Goal: Task Accomplishment & Management: Use online tool/utility

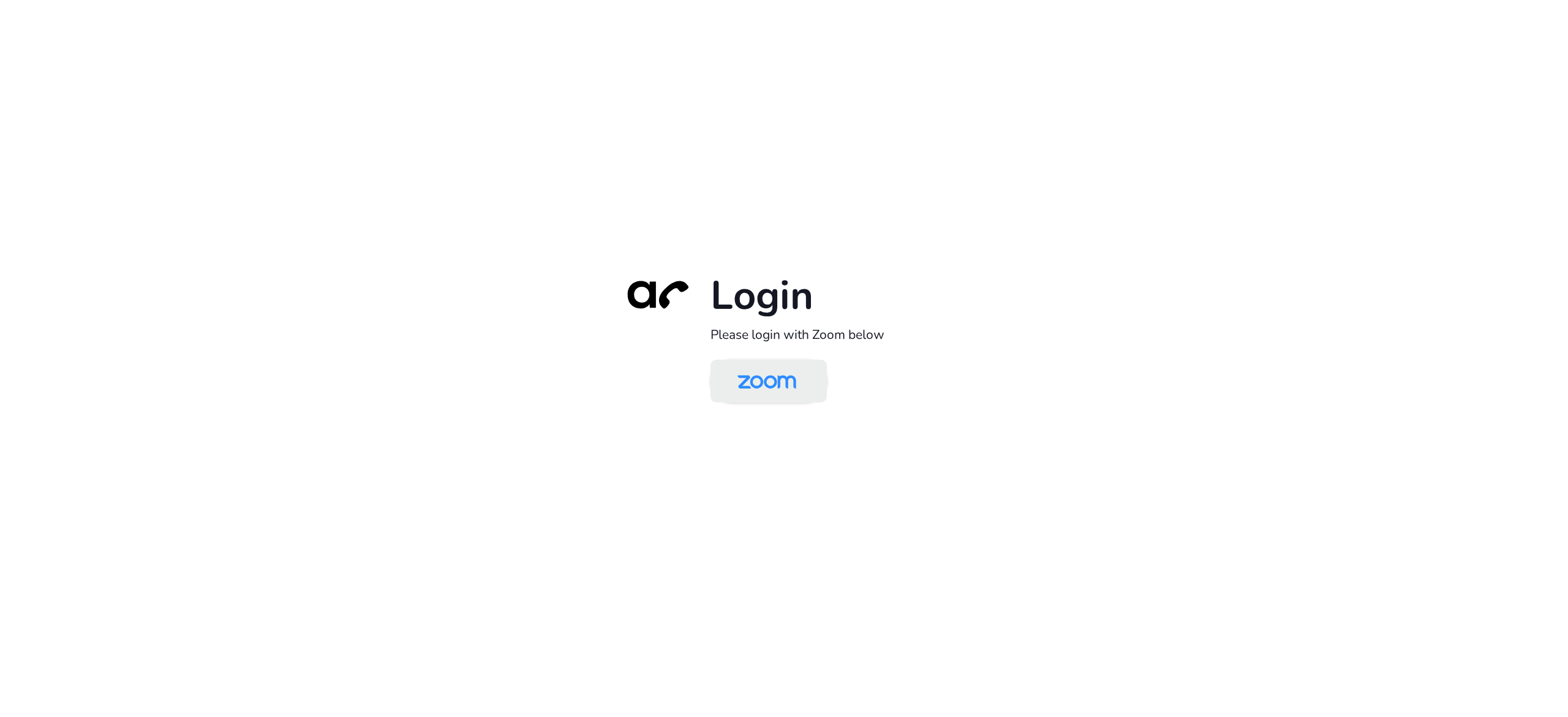
click at [790, 377] on img at bounding box center [766, 382] width 85 height 40
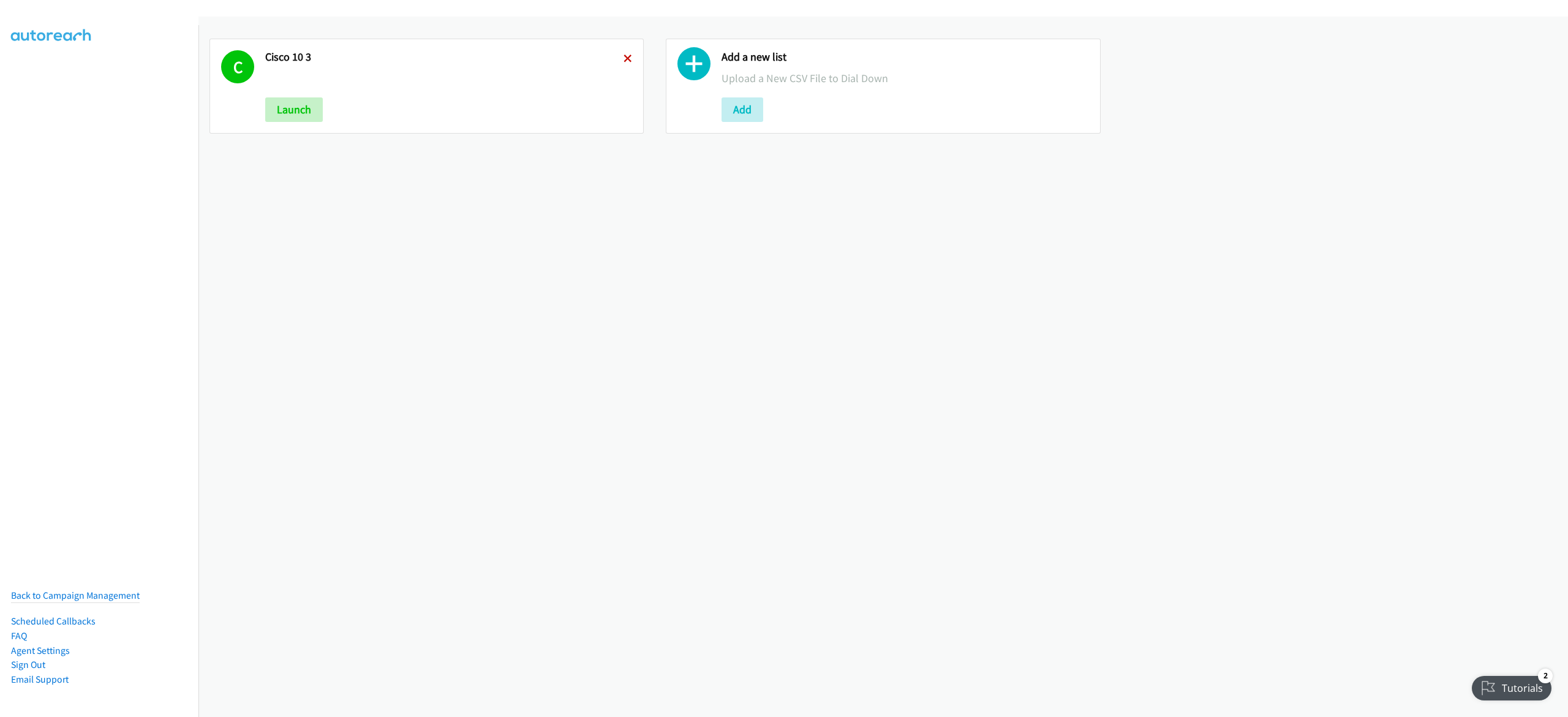
click at [623, 56] on icon at bounding box center [628, 59] width 8 height 8
click at [300, 118] on button "Add" at bounding box center [286, 110] width 42 height 25
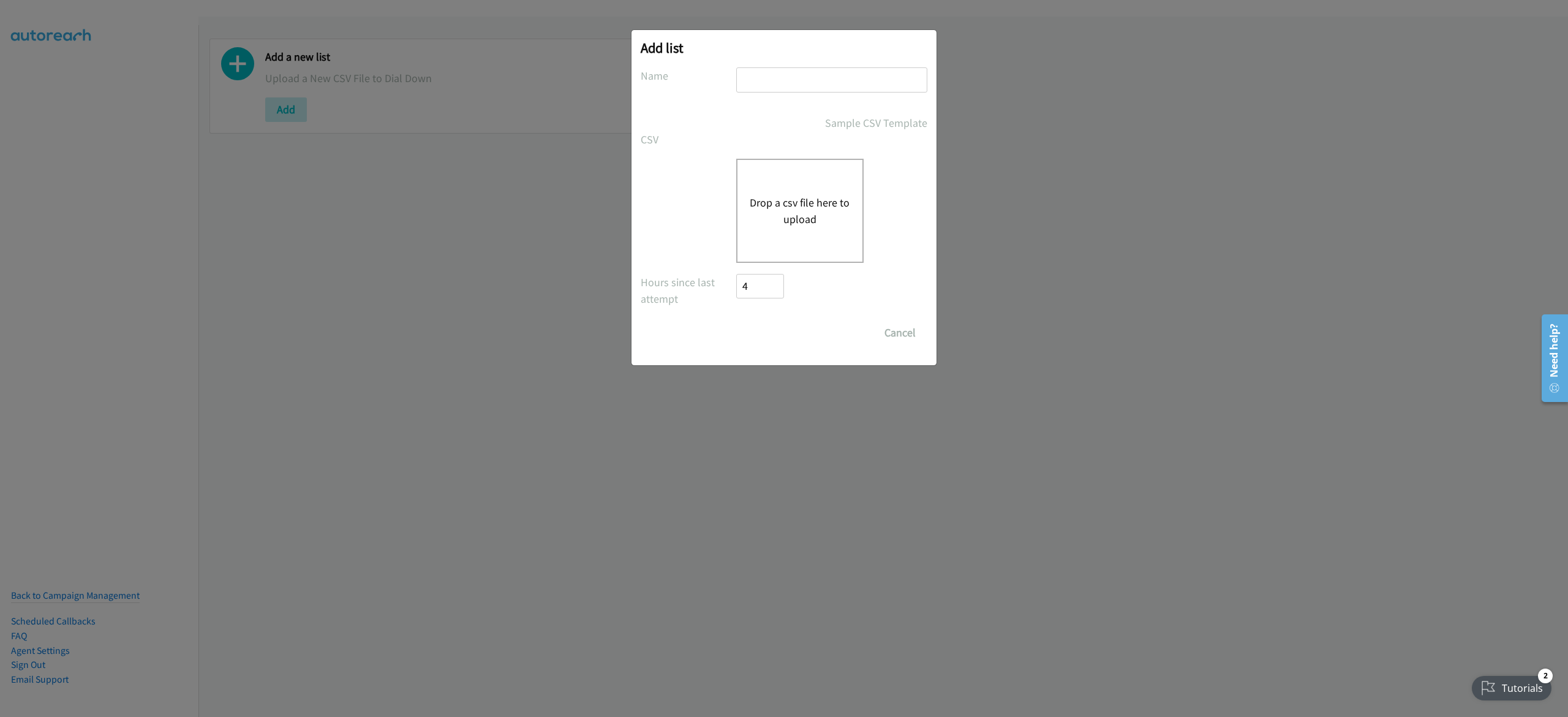
click at [881, 82] on input "text" at bounding box center [832, 80] width 191 height 25
type input "dell virtual 10-6"
click at [739, 214] on div "Drop a csv file here to upload" at bounding box center [799, 211] width 127 height 104
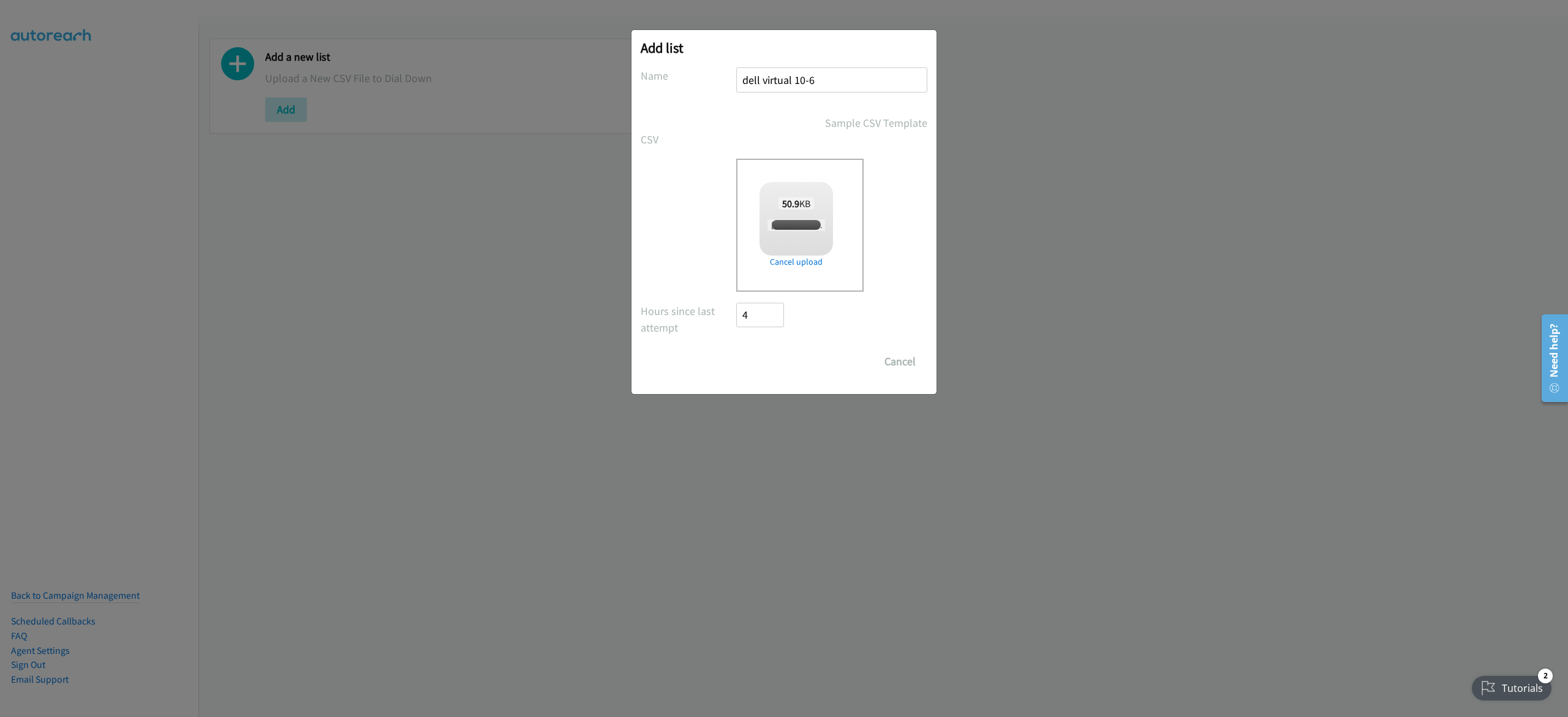
checkbox input "true"
click at [763, 360] on input "Save List" at bounding box center [769, 362] width 65 height 25
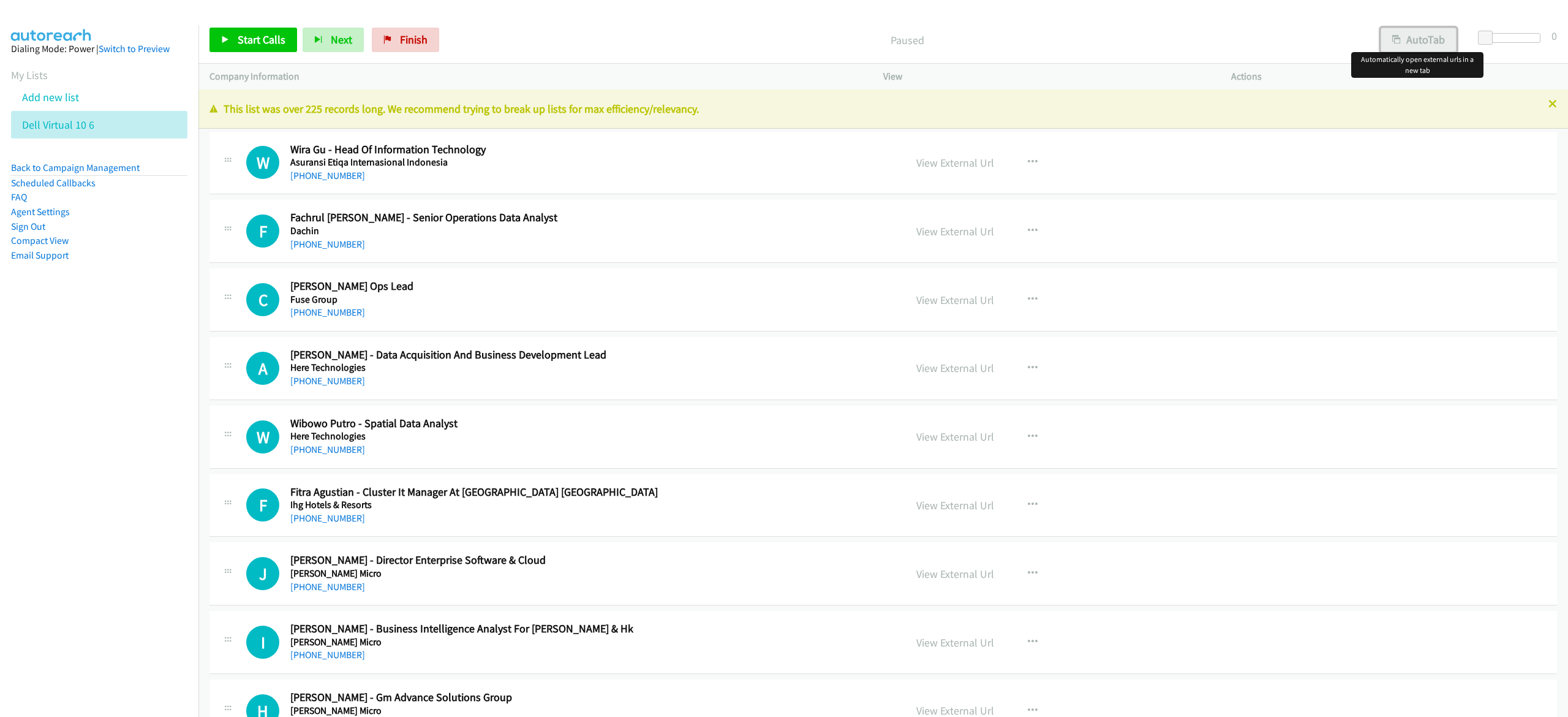
click at [1427, 34] on button "AutoTab" at bounding box center [1419, 40] width 76 height 25
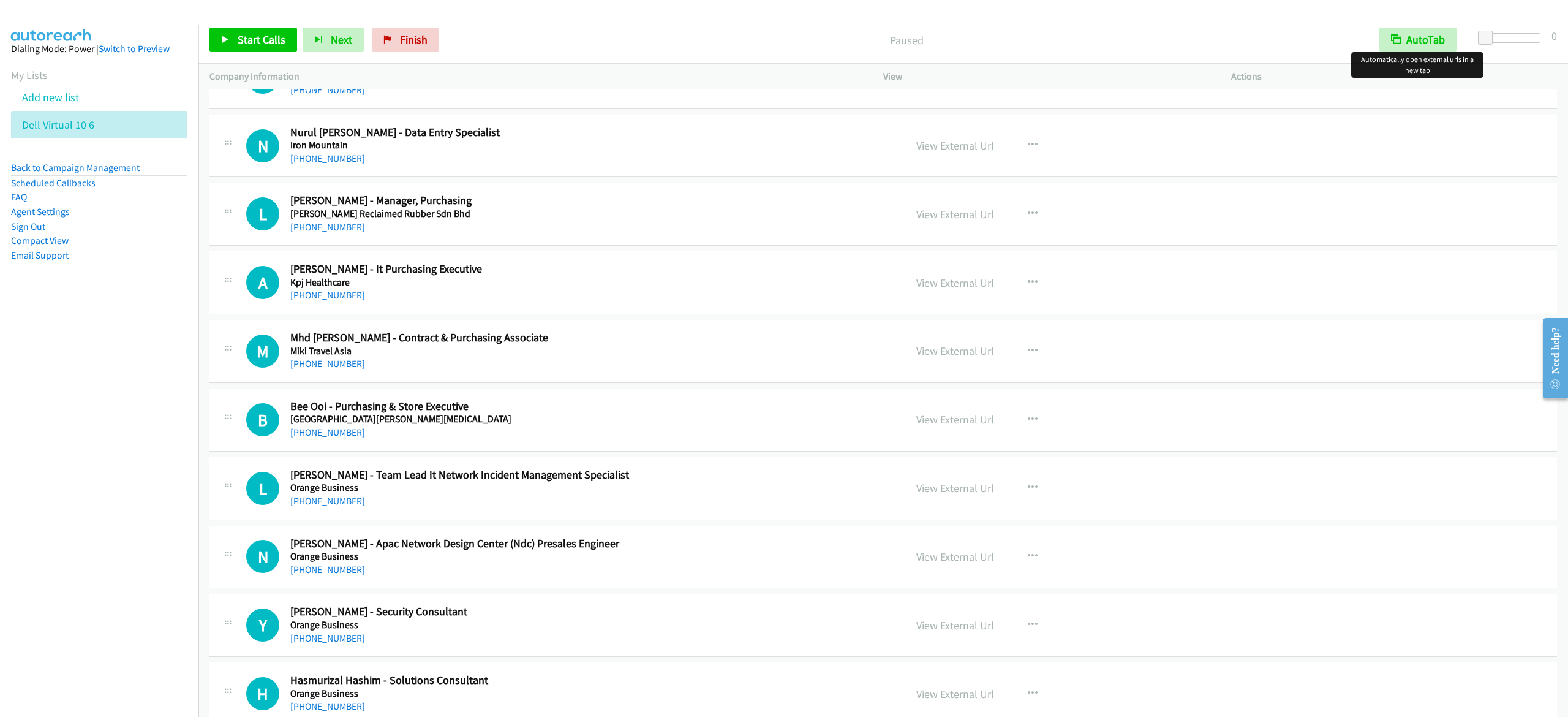
scroll to position [2941, 0]
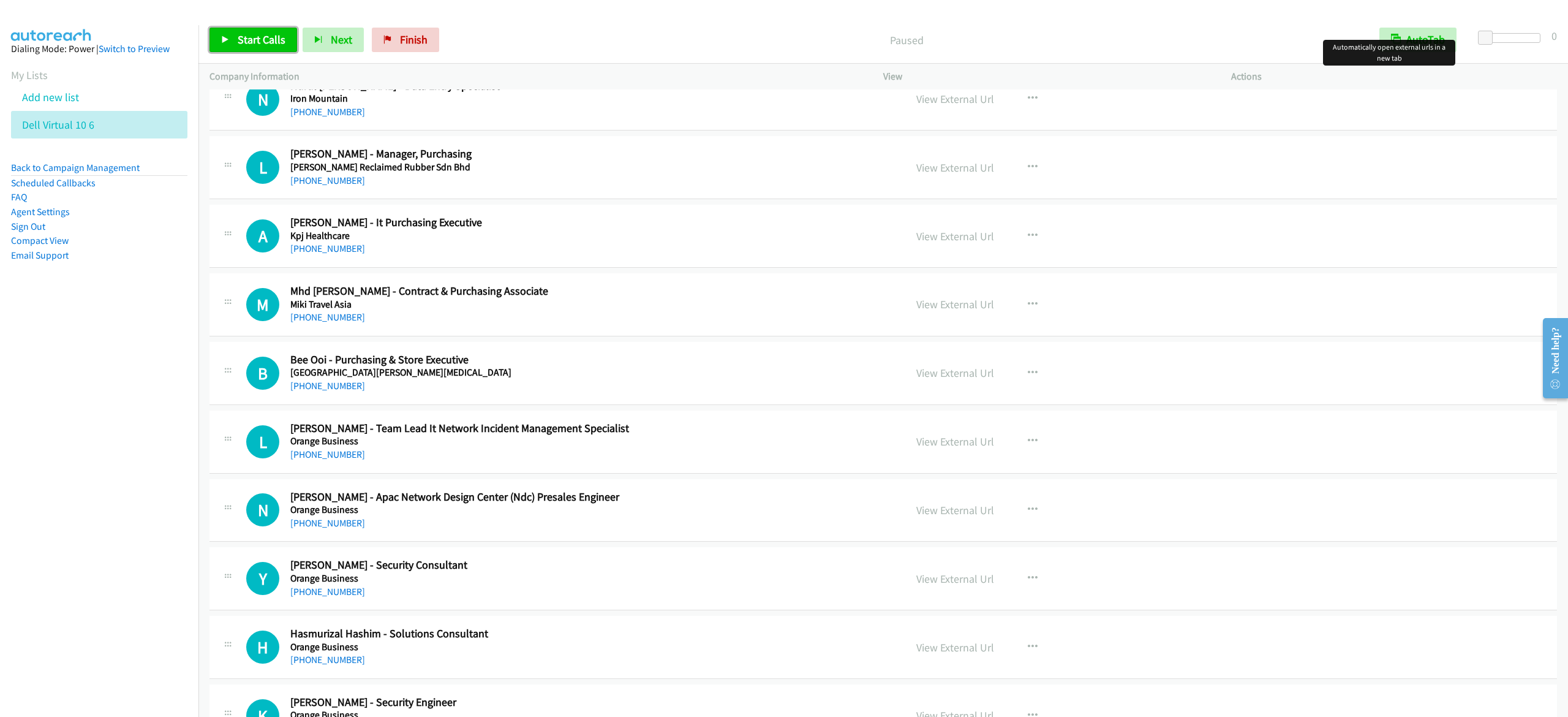
click at [265, 38] on span "Start Calls" at bounding box center [262, 39] width 48 height 14
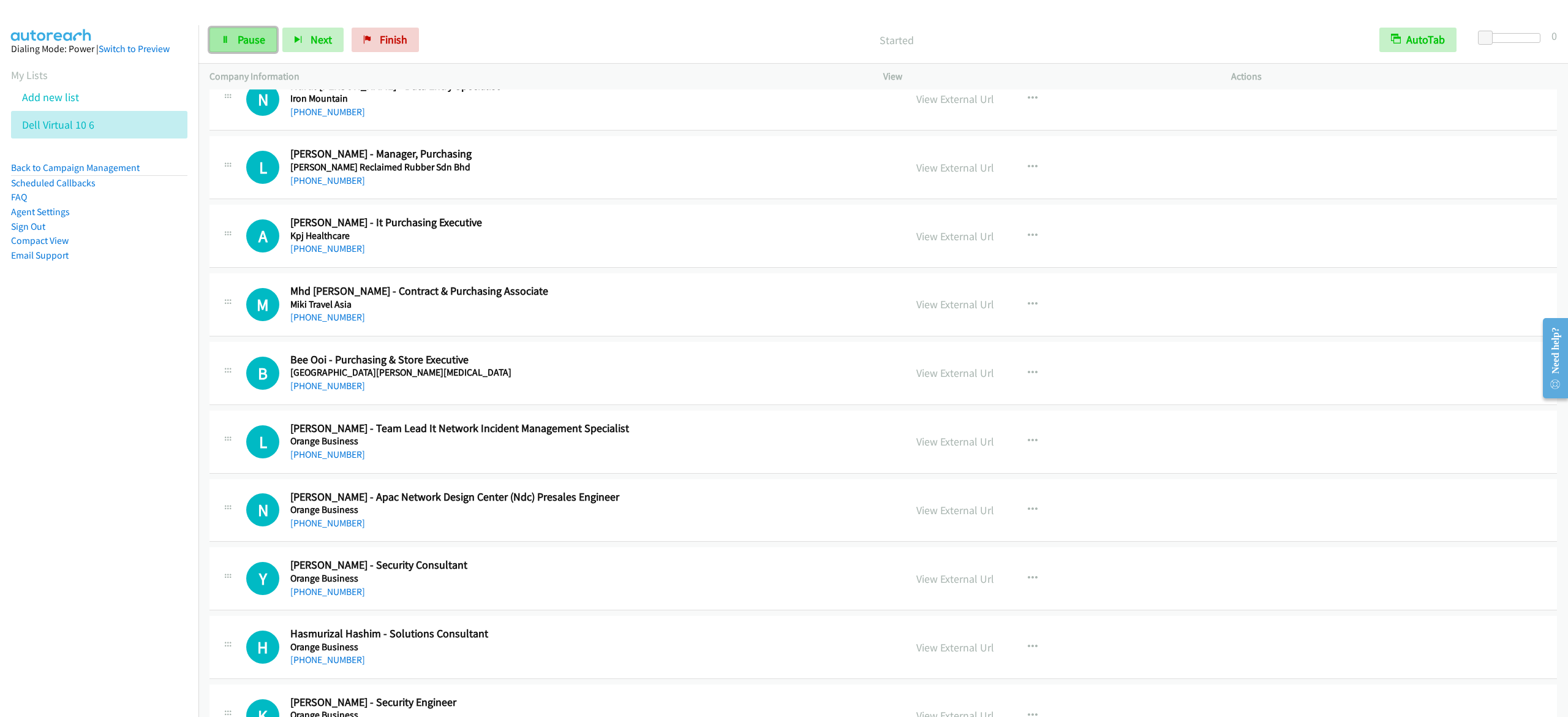
click at [265, 38] on span "Pause" at bounding box center [252, 39] width 27 height 14
click at [560, 38] on p "Call Completed" at bounding box center [907, 40] width 902 height 16
click at [273, 34] on span "Start Calls" at bounding box center [262, 39] width 48 height 14
click at [222, 48] on link "Pause" at bounding box center [243, 40] width 67 height 25
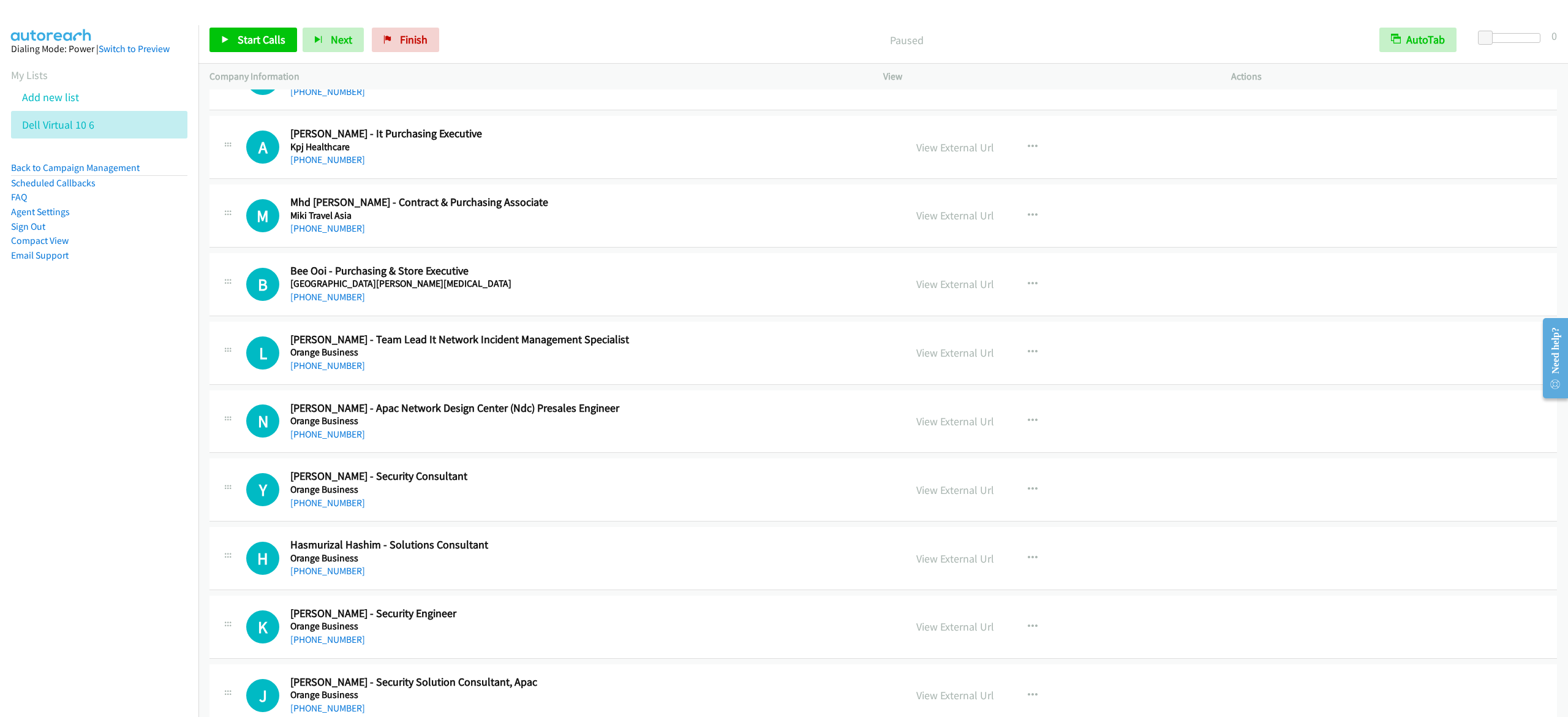
scroll to position [3063, 0]
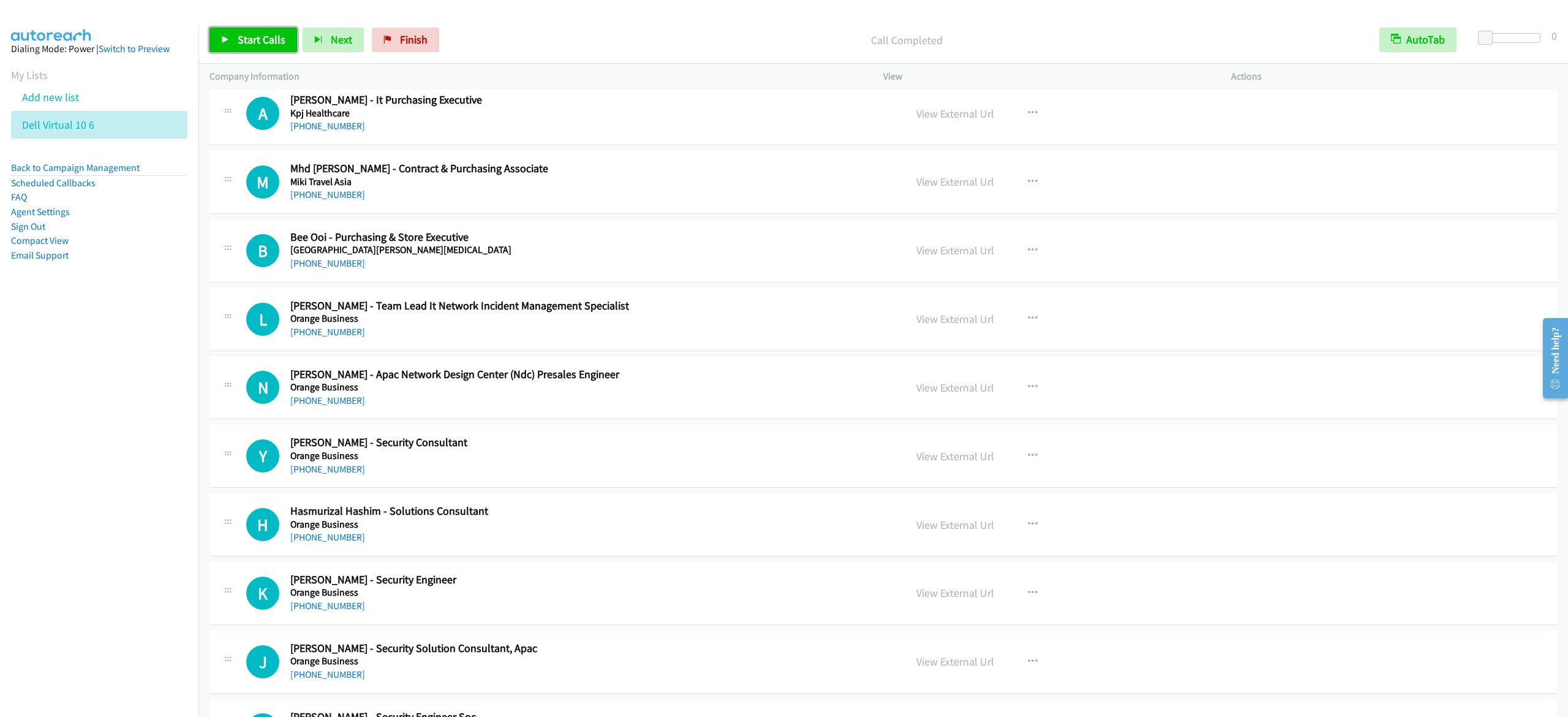
click at [268, 41] on span "Start Calls" at bounding box center [262, 39] width 48 height 14
click at [155, 318] on aside "Dialing Mode: Power | Switch to Preview My Lists Add new list Dell Virtual 10 6…" at bounding box center [99, 172] width 199 height 293
click at [263, 34] on span "Pause" at bounding box center [252, 39] width 27 height 14
click at [238, 33] on span "Start Calls" at bounding box center [262, 39] width 48 height 14
click at [234, 34] on link "Pause" at bounding box center [243, 40] width 67 height 25
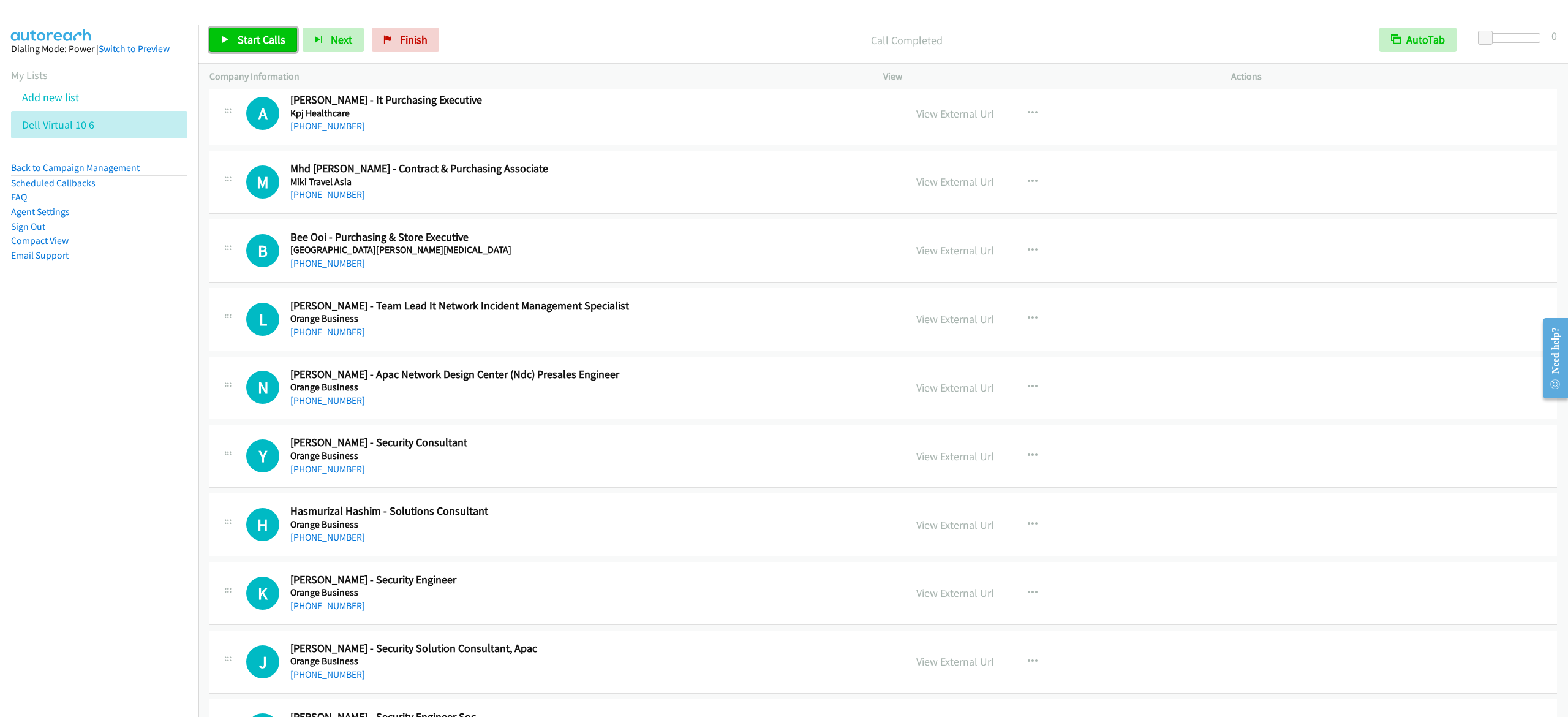
click at [282, 36] on span "Start Calls" at bounding box center [262, 39] width 48 height 14
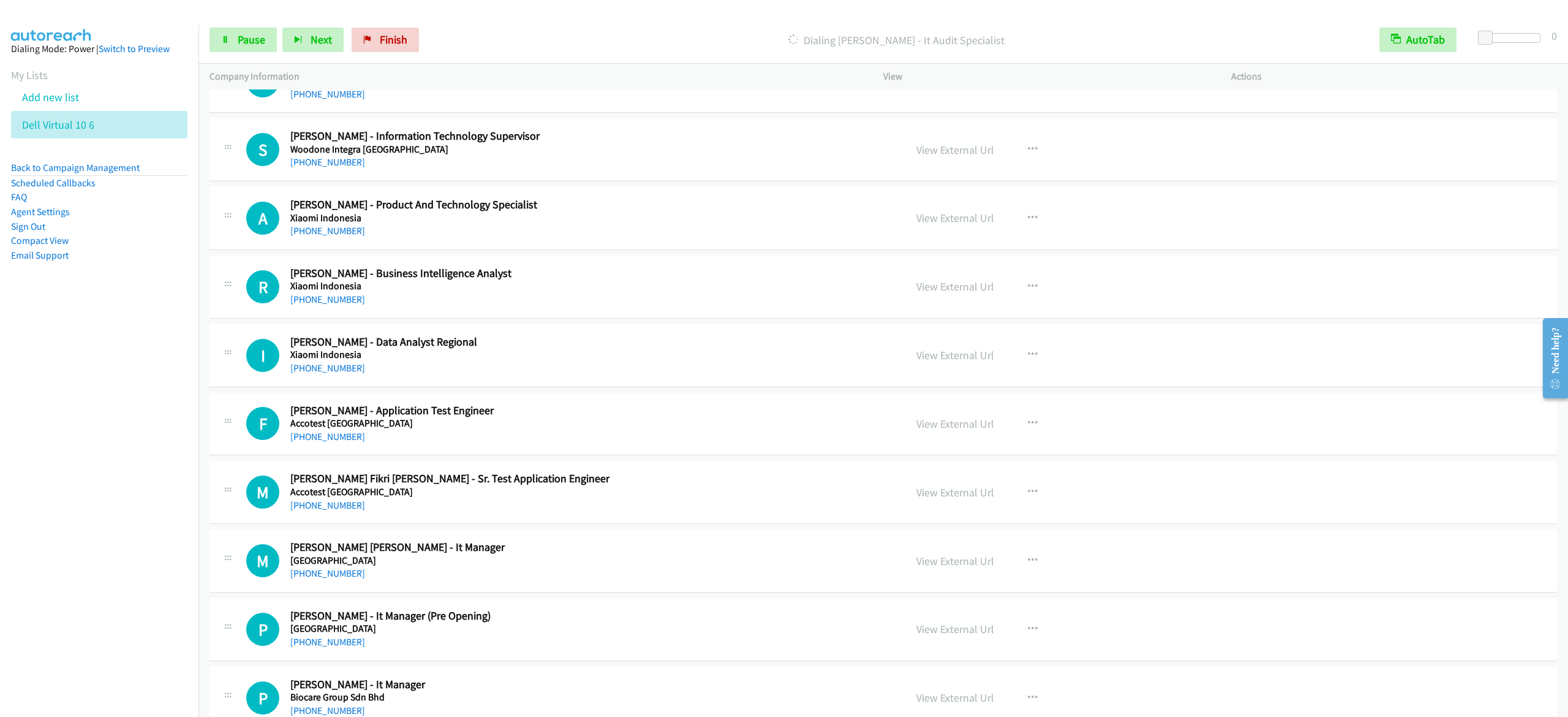
scroll to position [1961, 0]
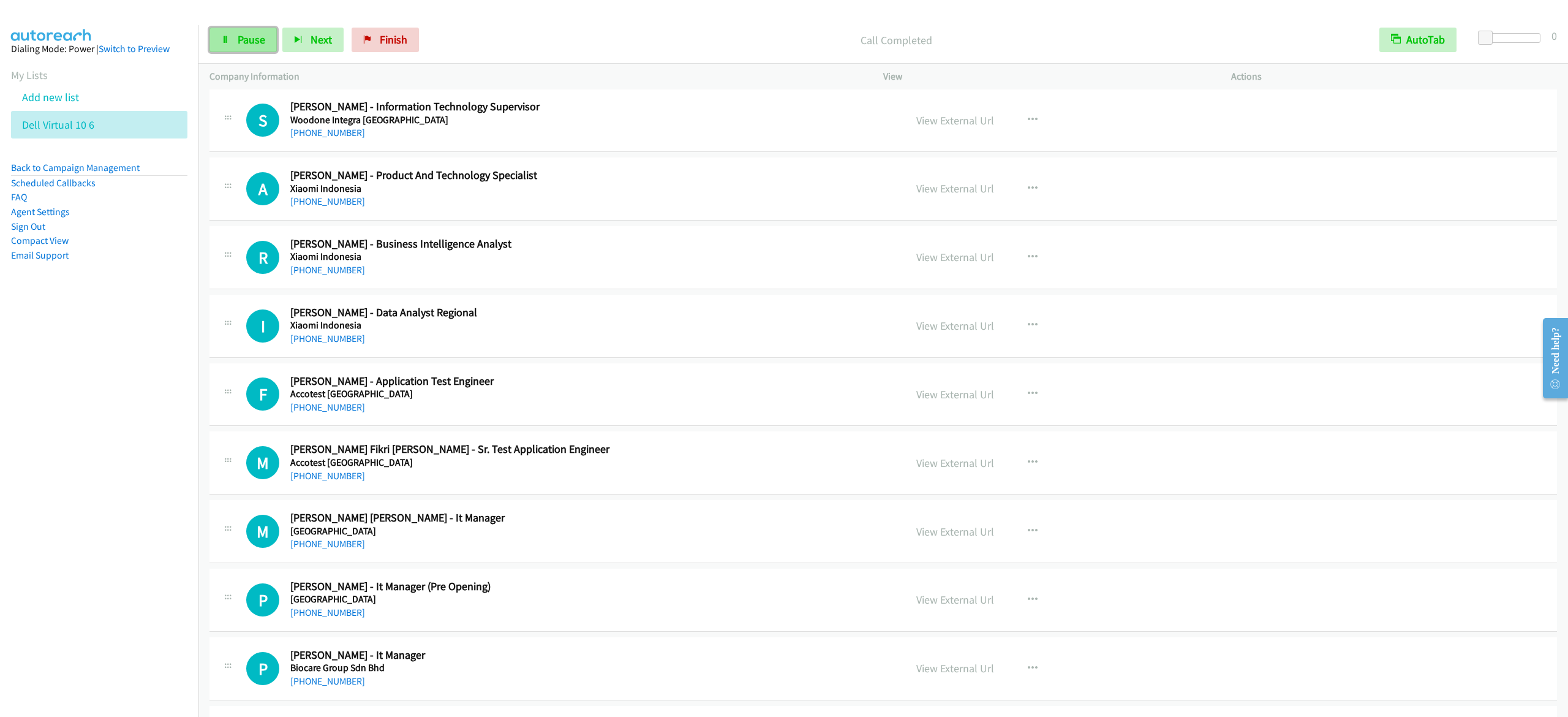
click at [236, 43] on link "Pause" at bounding box center [243, 40] width 67 height 25
click at [243, 32] on link "Start Calls" at bounding box center [253, 40] width 87 height 25
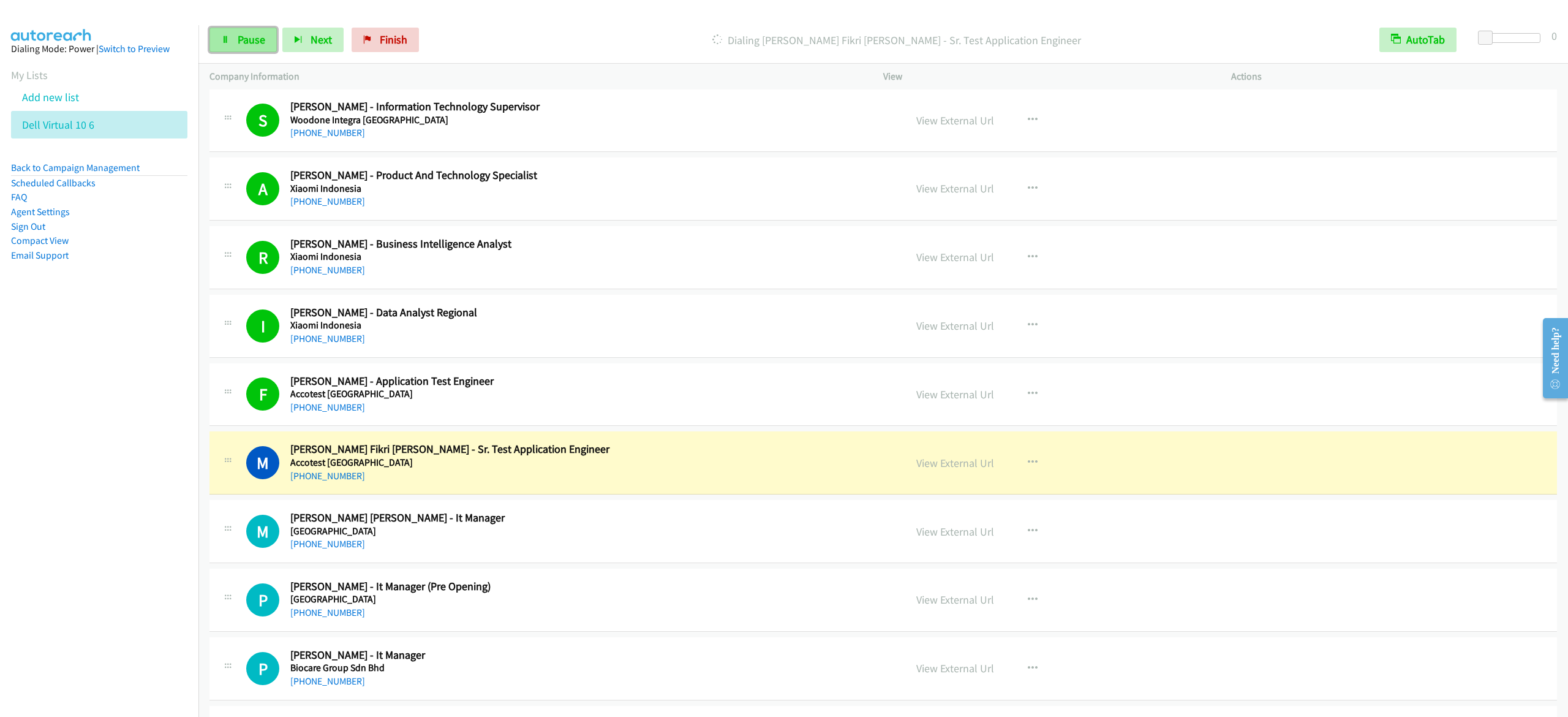
click at [223, 36] on icon at bounding box center [225, 41] width 8 height 8
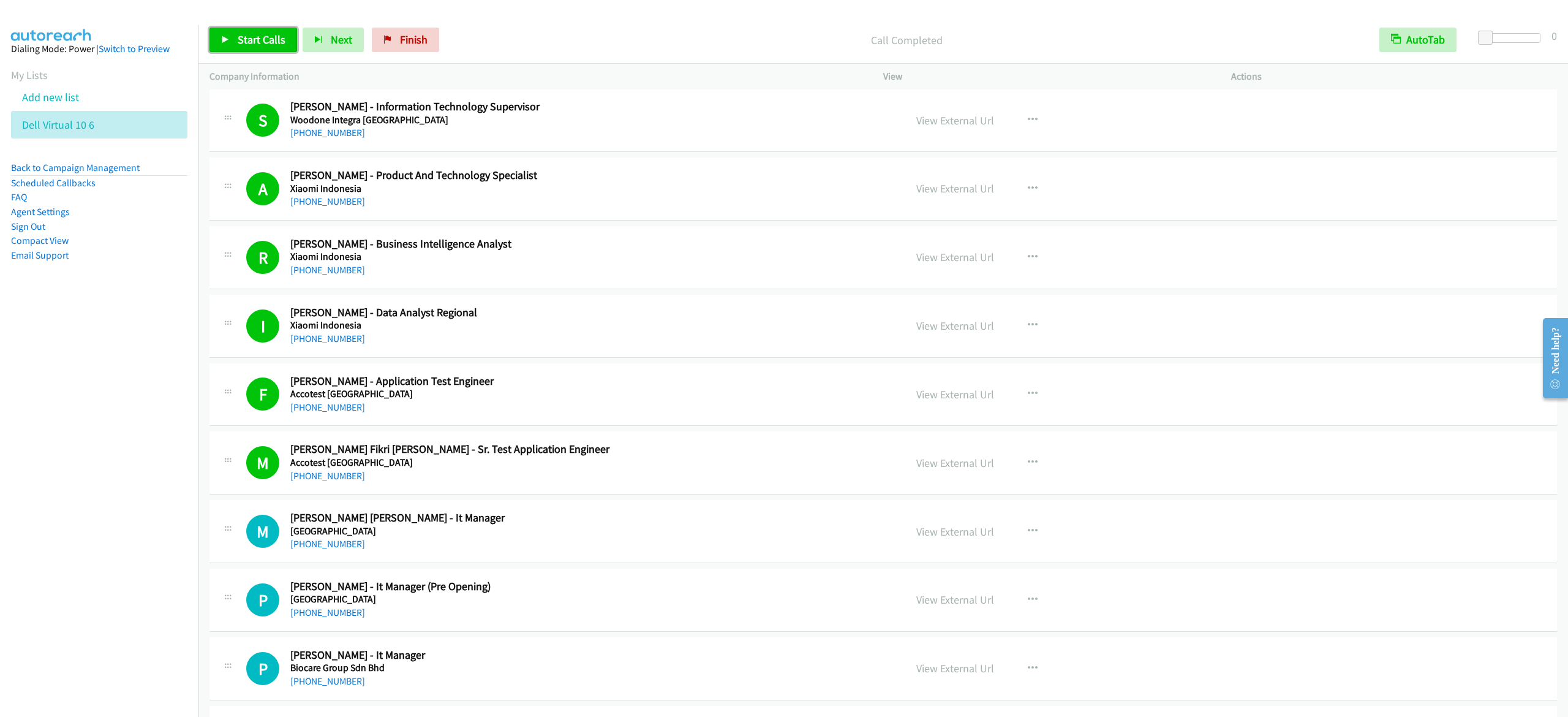
click at [282, 51] on link "Start Calls" at bounding box center [253, 40] width 87 height 25
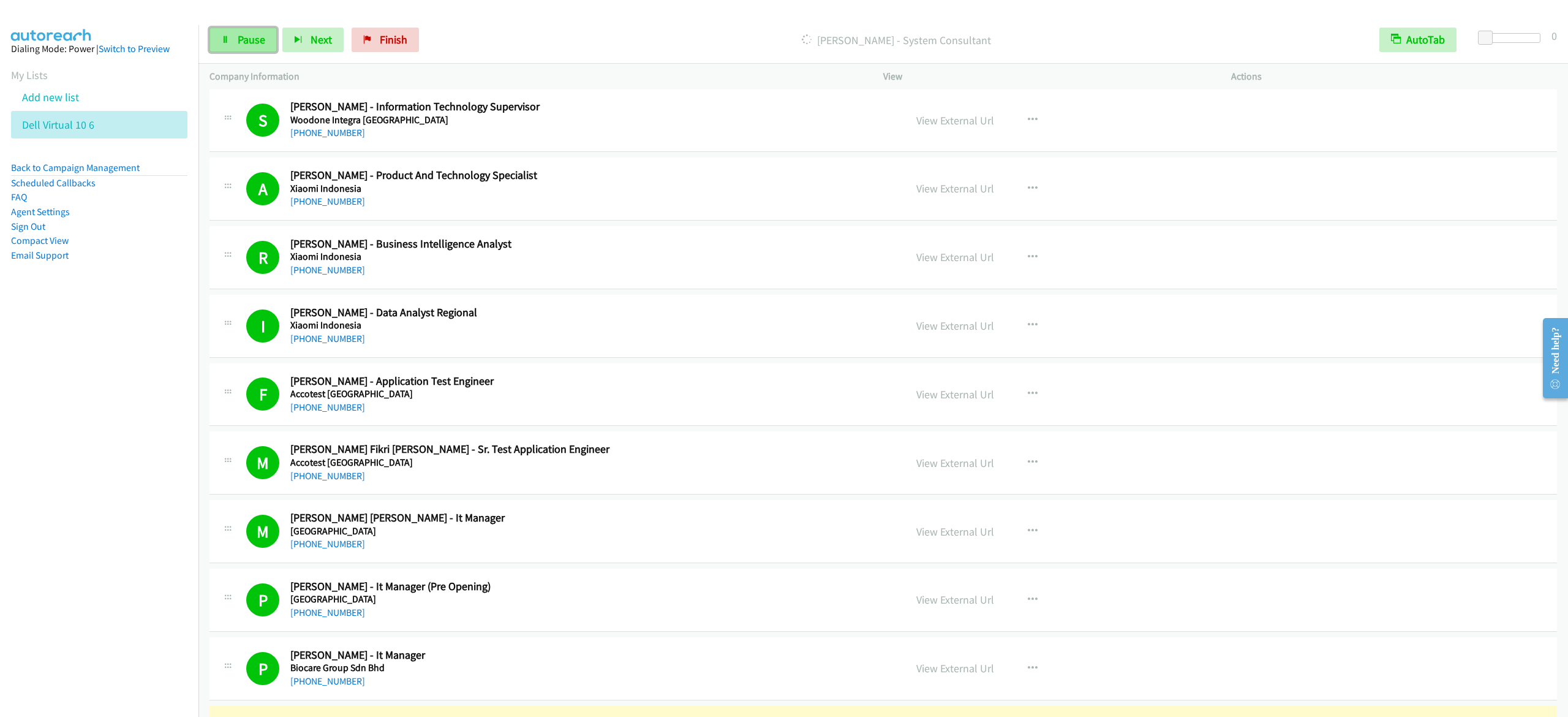
click at [245, 41] on span "Pause" at bounding box center [252, 39] width 27 height 14
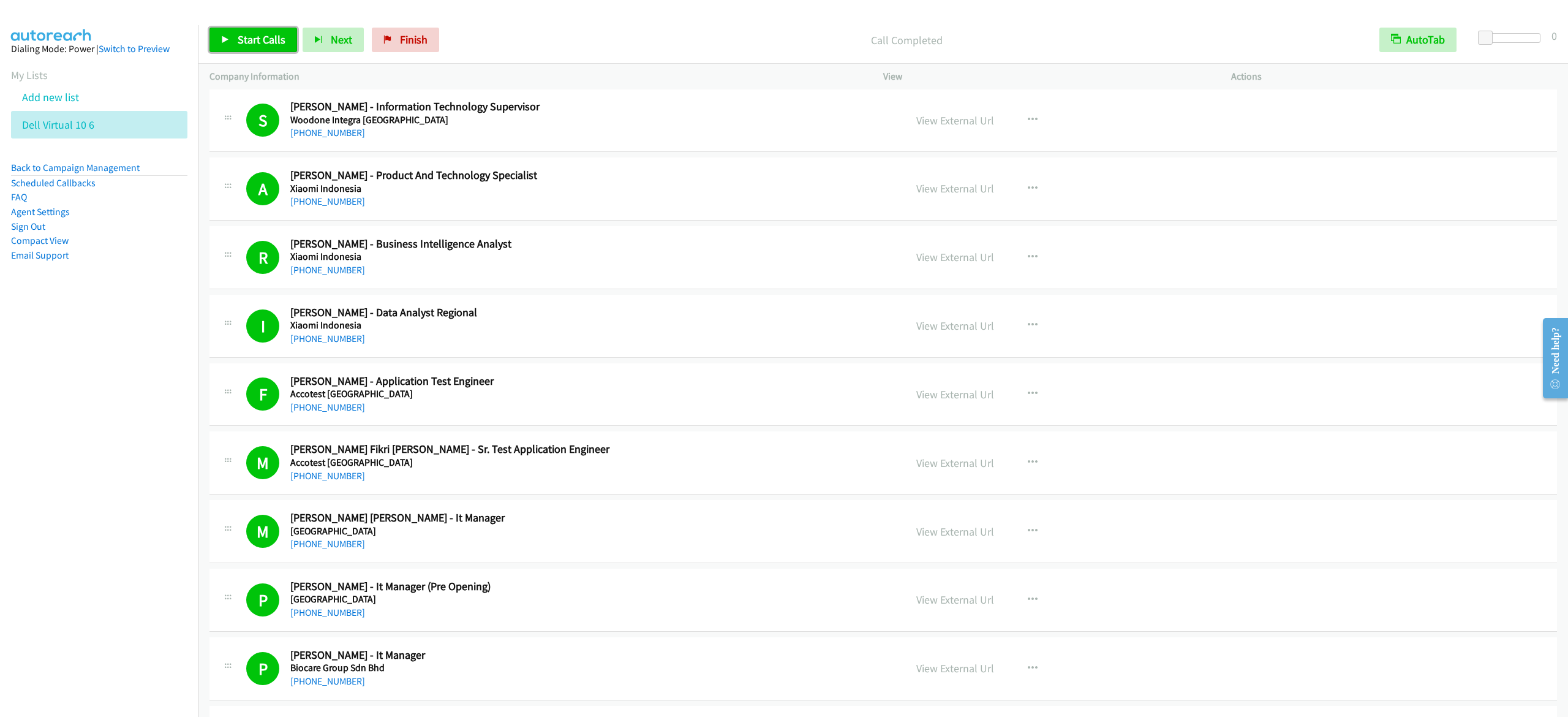
click at [243, 42] on span "Start Calls" at bounding box center [262, 39] width 48 height 14
click at [256, 29] on link "Pause" at bounding box center [243, 40] width 67 height 25
click at [140, 318] on aside "Dialing Mode: Power | Switch to Preview My Lists Add new list Dell Virtual 10 6…" at bounding box center [99, 172] width 199 height 293
click at [260, 44] on span "Start Calls" at bounding box center [262, 39] width 48 height 14
click at [241, 30] on link "Pause" at bounding box center [243, 40] width 67 height 25
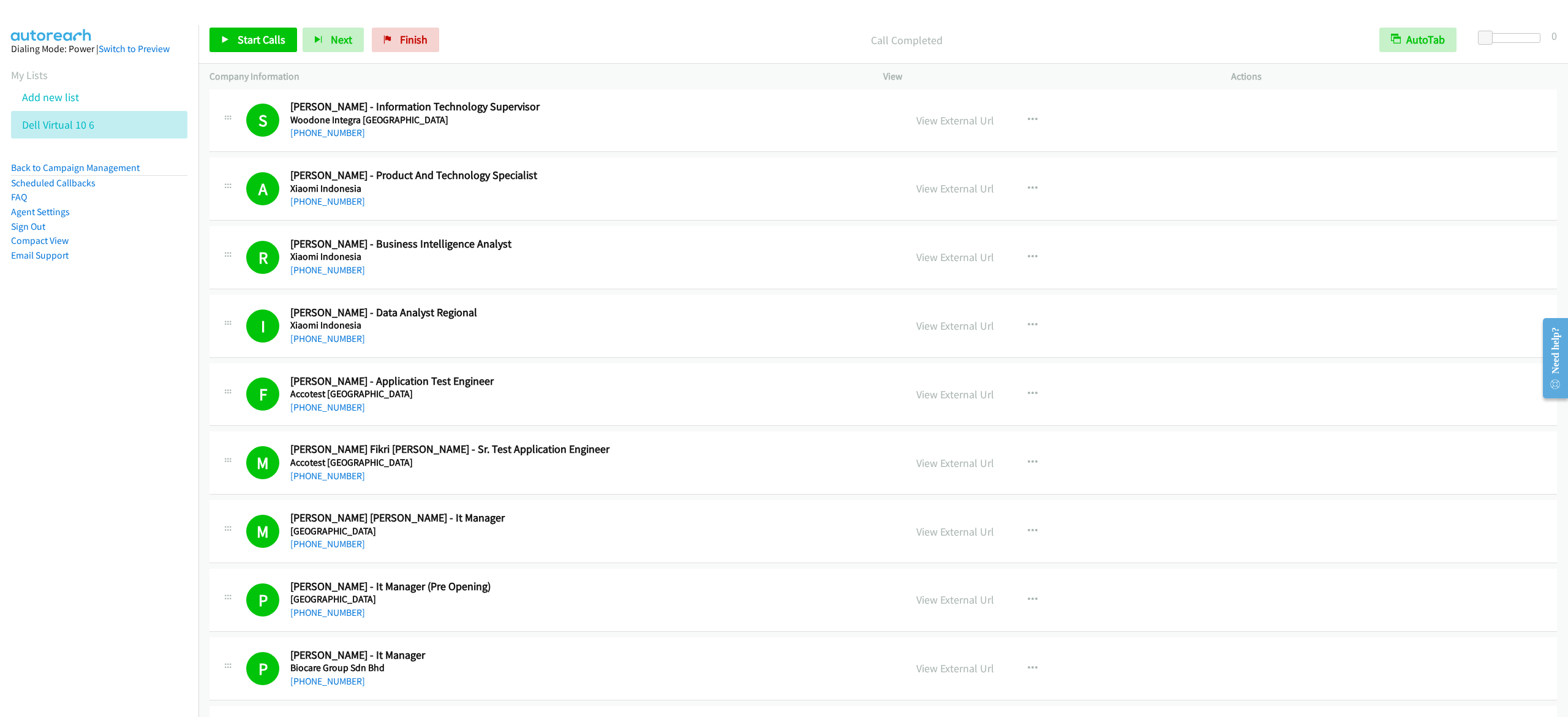
click at [164, 263] on li "Email Support" at bounding box center [99, 255] width 177 height 14
click at [221, 34] on link "Start Calls" at bounding box center [253, 40] width 87 height 25
click at [200, 31] on div "Start Calls Pause Next Finish Dialing Mhd Afifullah - Contract & Purchasing Ass…" at bounding box center [883, 40] width 1370 height 47
click at [239, 39] on span "Pause" at bounding box center [252, 39] width 27 height 14
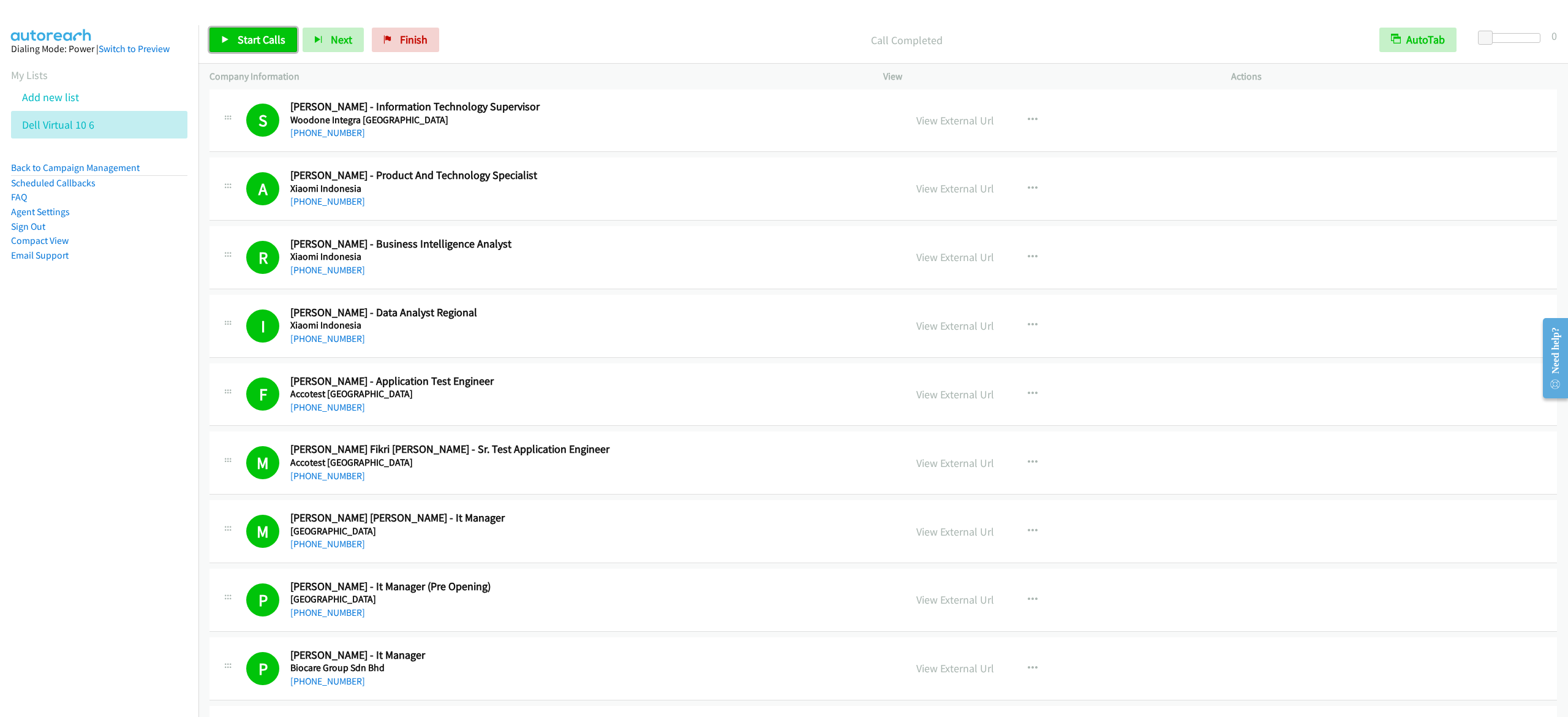
click at [280, 41] on span "Start Calls" at bounding box center [262, 39] width 48 height 14
click at [245, 45] on span "Pause" at bounding box center [252, 39] width 27 height 14
click at [213, 36] on link "Start Calls" at bounding box center [253, 40] width 87 height 25
drag, startPoint x: 231, startPoint y: 43, endPoint x: 322, endPoint y: 0, distance: 100.6
click at [230, 43] on link "Pause" at bounding box center [243, 40] width 67 height 25
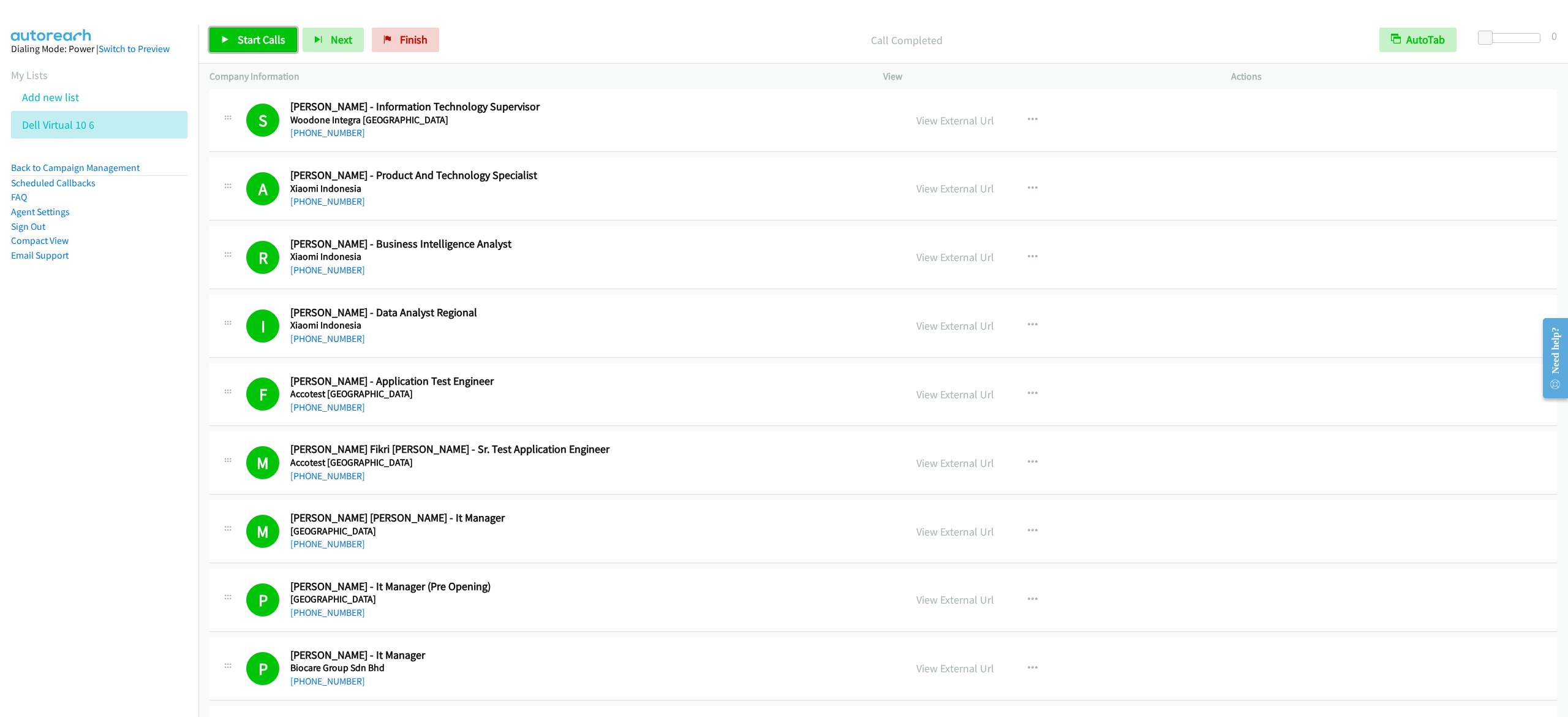
click at [239, 52] on link "Start Calls" at bounding box center [253, 40] width 87 height 25
click at [261, 36] on span "Pause" at bounding box center [252, 39] width 27 height 14
click at [226, 44] on link "Start Calls" at bounding box center [253, 40] width 87 height 25
click at [241, 48] on link "Pause" at bounding box center [243, 40] width 67 height 25
drag, startPoint x: 258, startPoint y: 36, endPoint x: 277, endPoint y: 19, distance: 25.5
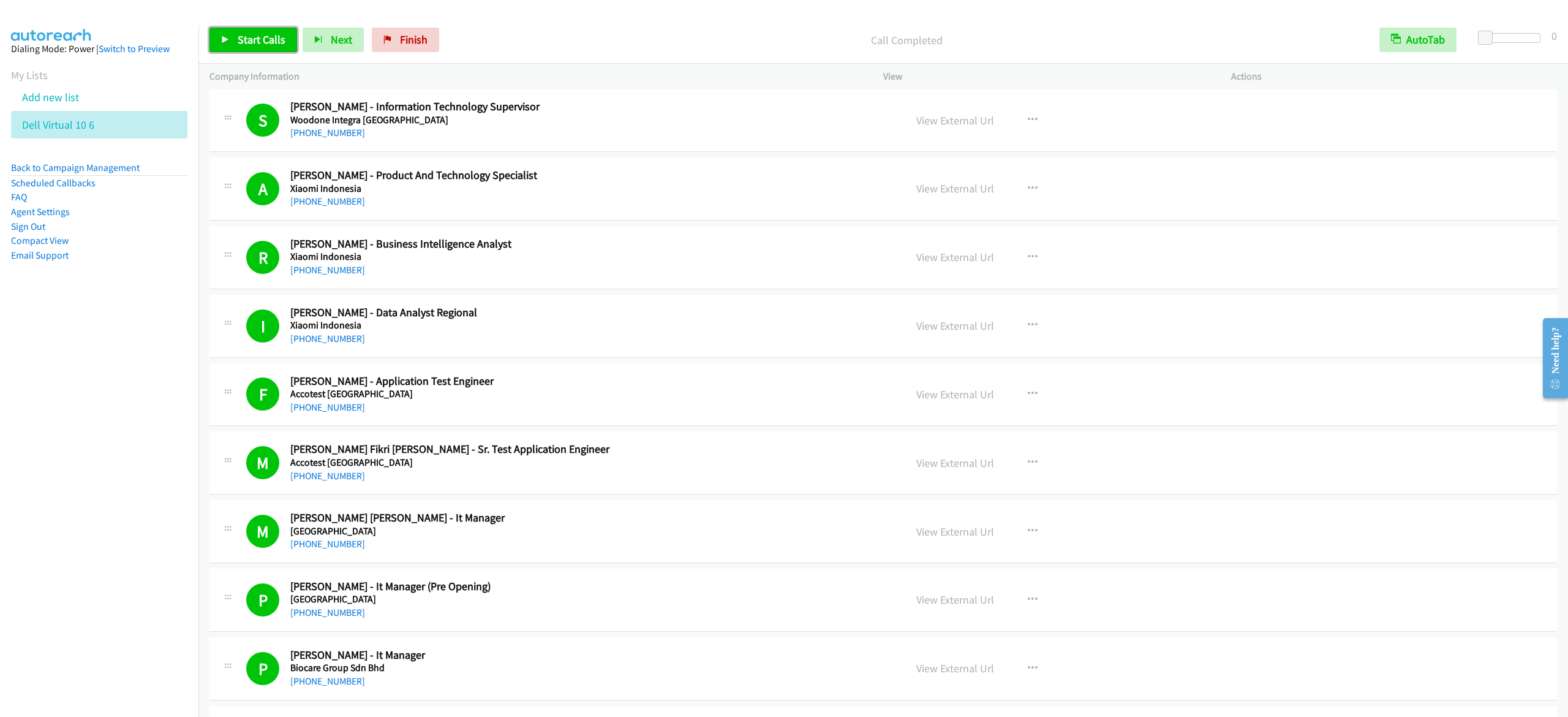
click at [258, 36] on span "Start Calls" at bounding box center [262, 39] width 48 height 14
click at [247, 36] on span "Pause" at bounding box center [252, 39] width 27 height 14
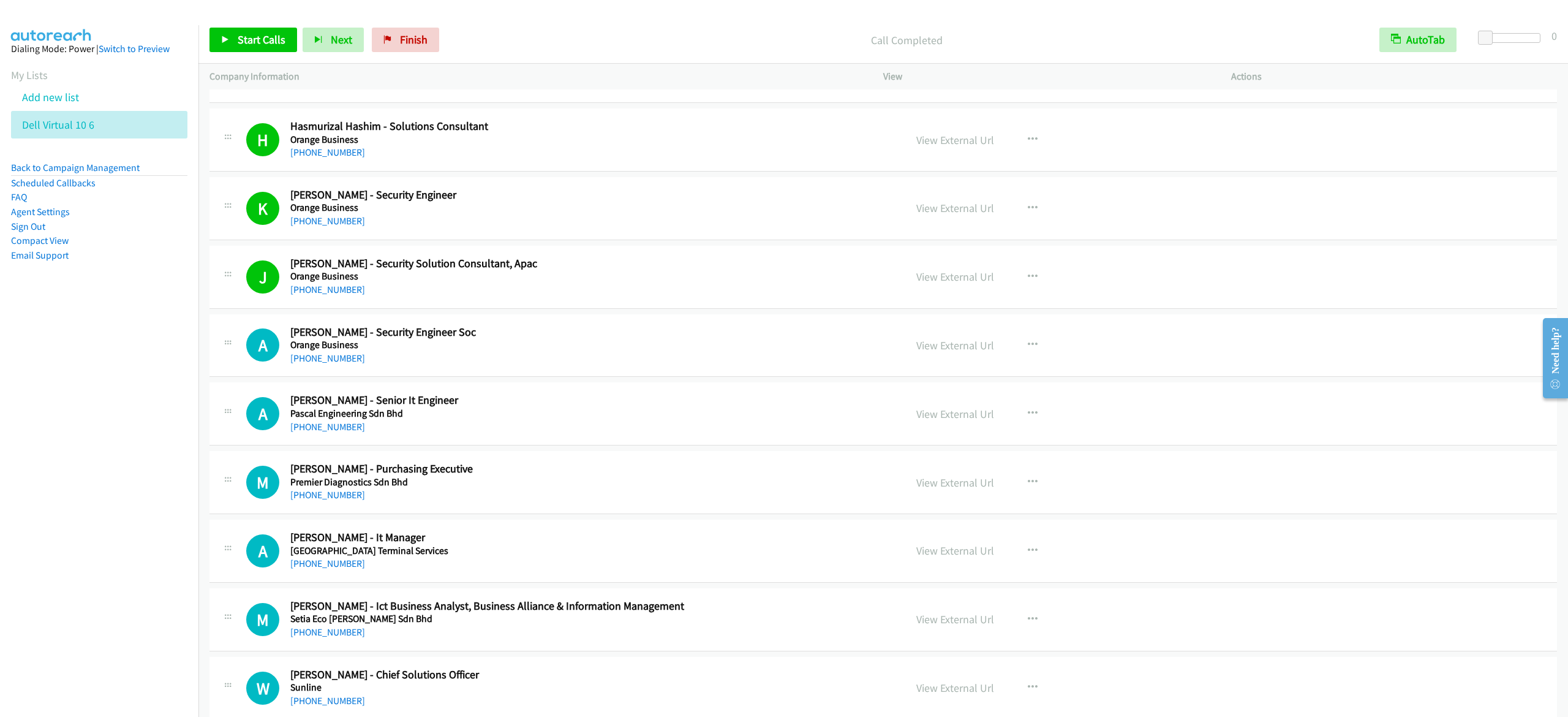
scroll to position [3553, 0]
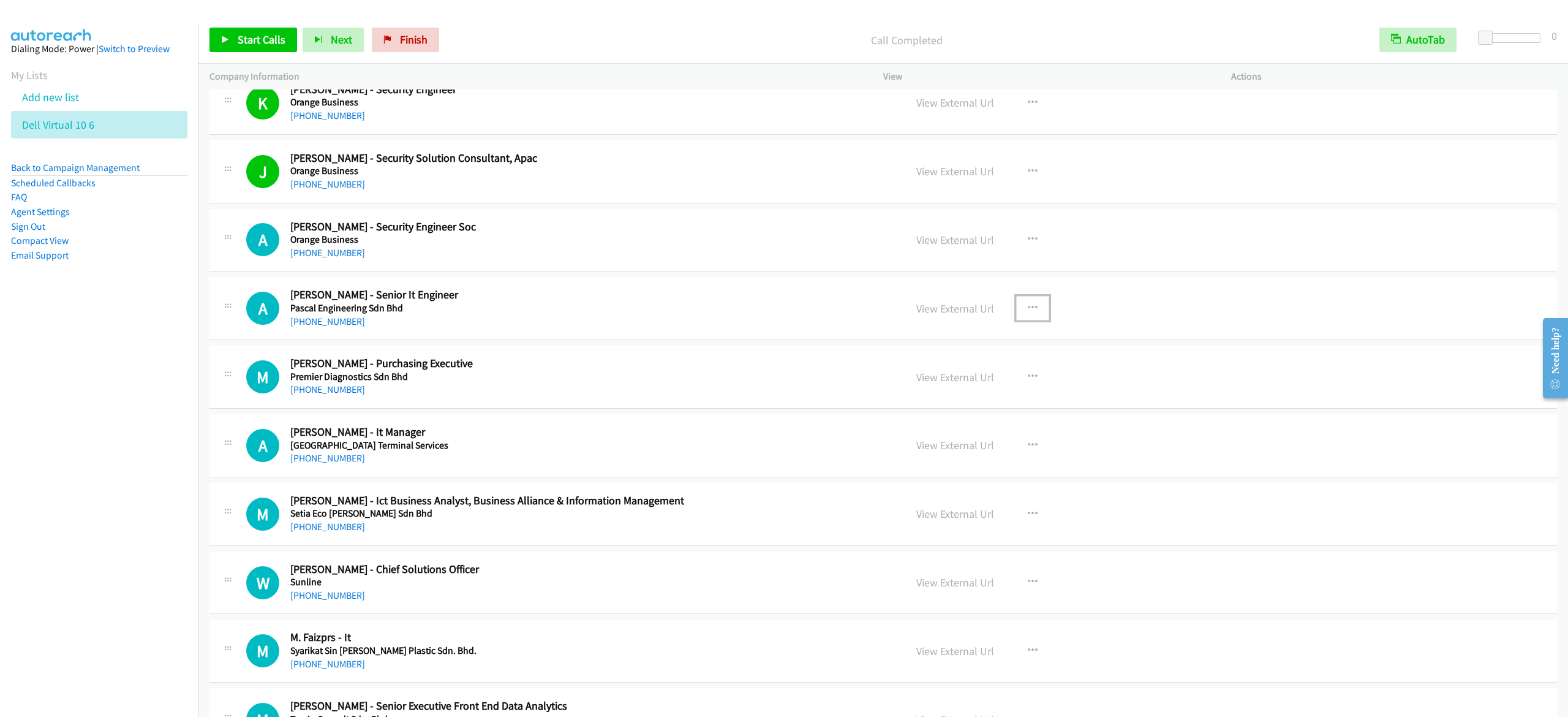
click at [1038, 316] on button "button" at bounding box center [1033, 308] width 33 height 25
click at [971, 394] on link "Start Calls Here" at bounding box center [967, 388] width 163 height 25
click at [251, 50] on link "Start Calls" at bounding box center [253, 40] width 87 height 25
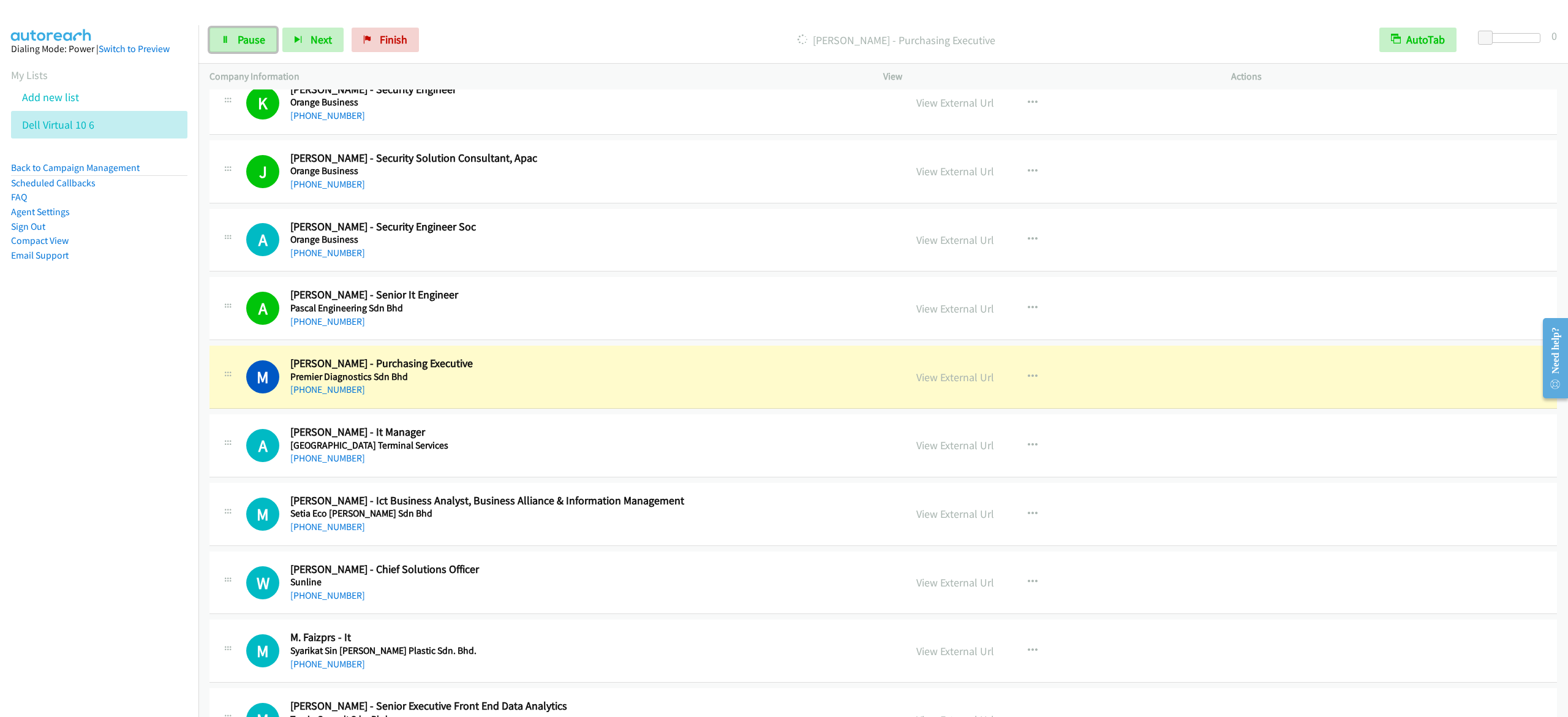
drag, startPoint x: 252, startPoint y: 41, endPoint x: 298, endPoint y: 26, distance: 48.4
click at [252, 41] on span "Pause" at bounding box center [252, 39] width 27 height 14
